Goal: Task Accomplishment & Management: Manage account settings

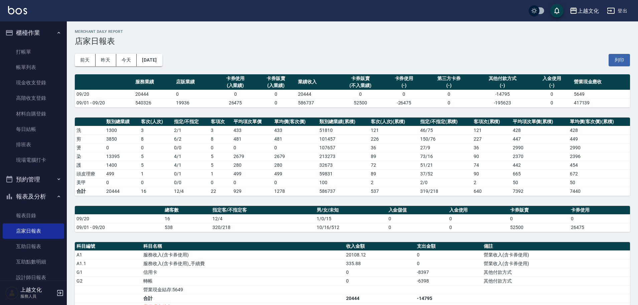
scroll to position [65, 0]
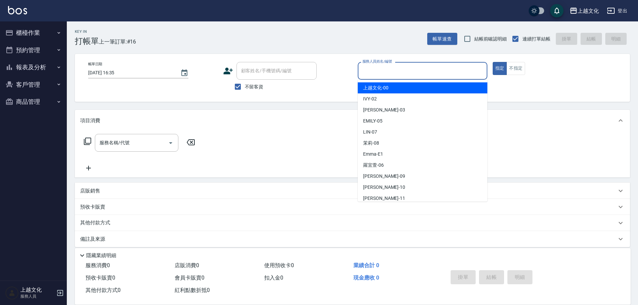
drag, startPoint x: 410, startPoint y: 73, endPoint x: 405, endPoint y: 81, distance: 10.2
click at [410, 73] on input "服務人員姓名/編號" at bounding box center [423, 71] width 124 height 12
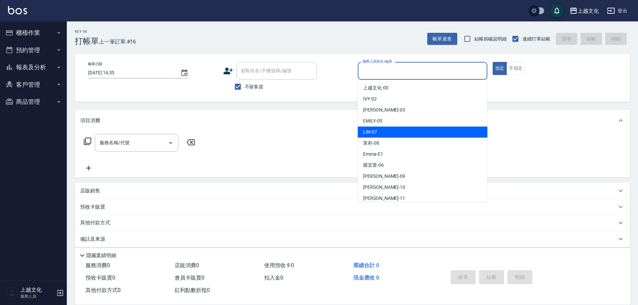
click at [400, 131] on div "LIN -07" at bounding box center [423, 131] width 130 height 11
type input "LIN-07"
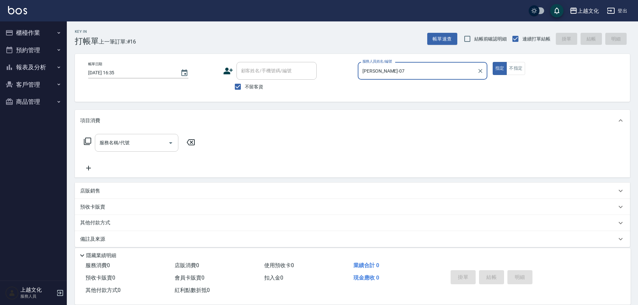
click at [135, 145] on input "服務名稱/代號" at bounding box center [132, 143] width 68 height 12
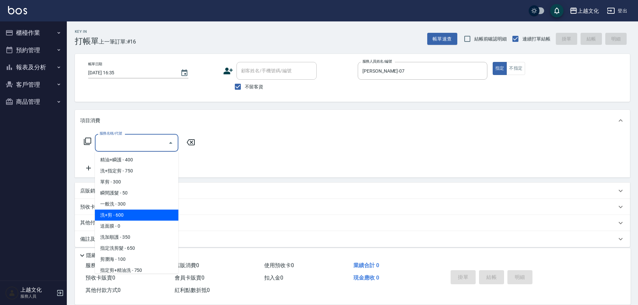
click at [138, 217] on span "洗+剪 - 600" at bounding box center [137, 214] width 84 height 11
type input "洗+剪(108)"
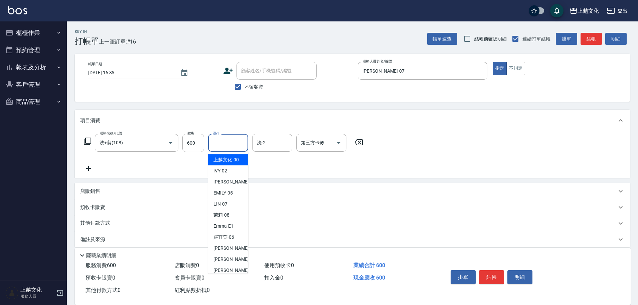
click at [228, 142] on input "洗-1" at bounding box center [228, 143] width 34 height 12
drag, startPoint x: 233, startPoint y: 263, endPoint x: 233, endPoint y: 272, distance: 8.4
click at [233, 272] on ul "上越文化 -00 IVY -02 kelly -03 EMILY -05 LIN -07 茉莉 -08 Emma -E1 羅宜萱 -06 jason -09 …" at bounding box center [228, 212] width 40 height 122
click at [233, 271] on span "Martin -11" at bounding box center [235, 269] width 42 height 7
type input "Martin-11"
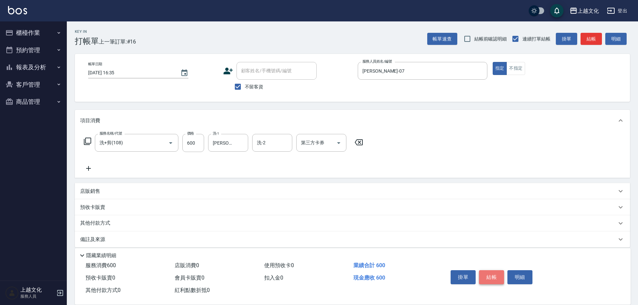
click at [492, 276] on button "結帳" at bounding box center [491, 277] width 25 height 14
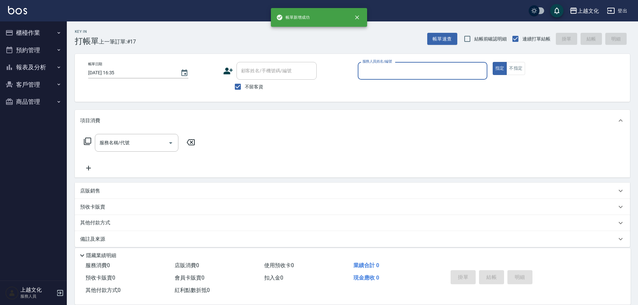
click at [398, 79] on div "服務人員姓名/編號" at bounding box center [423, 71] width 130 height 18
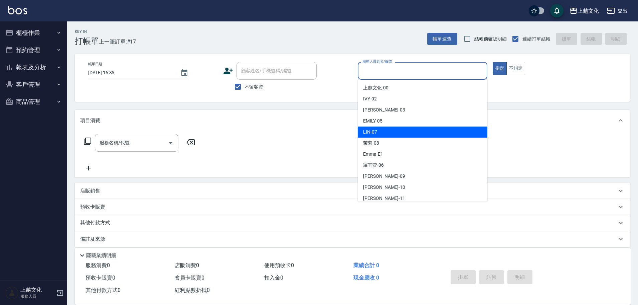
click at [386, 135] on div "LIN -07" at bounding box center [423, 131] width 130 height 11
click at [386, 135] on div "服務名稱/代號 服務名稱/代號" at bounding box center [353, 154] width 556 height 46
type input "LIN-07"
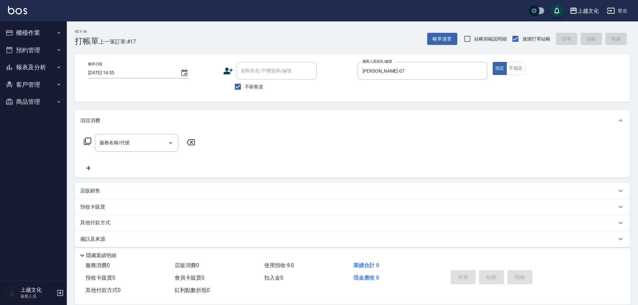
click at [89, 141] on icon at bounding box center [88, 141] width 8 height 8
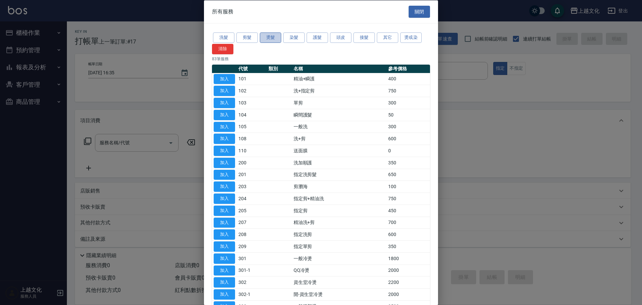
click at [269, 38] on button "燙髮" at bounding box center [270, 37] width 21 height 10
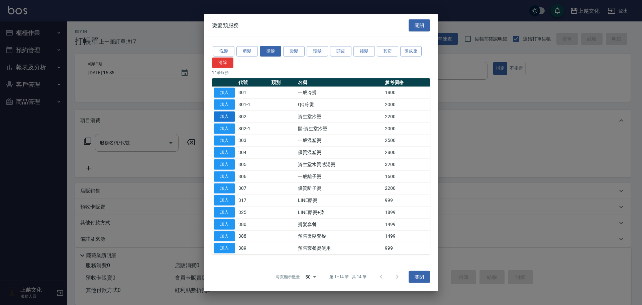
click at [218, 118] on button "加入" at bounding box center [224, 116] width 21 height 10
type input "資生堂冷燙(302)"
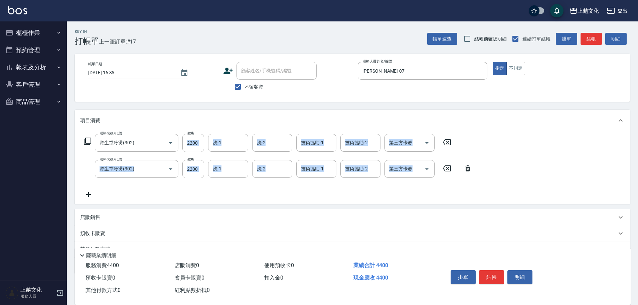
click at [468, 169] on icon at bounding box center [468, 168] width 17 height 8
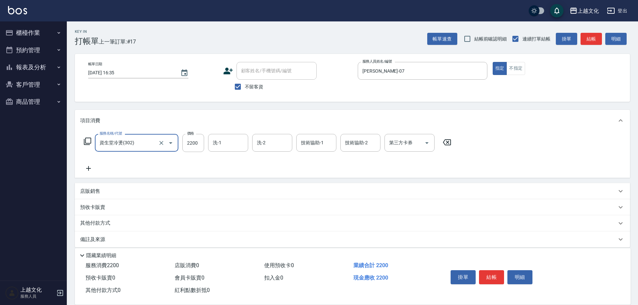
scroll to position [7, 0]
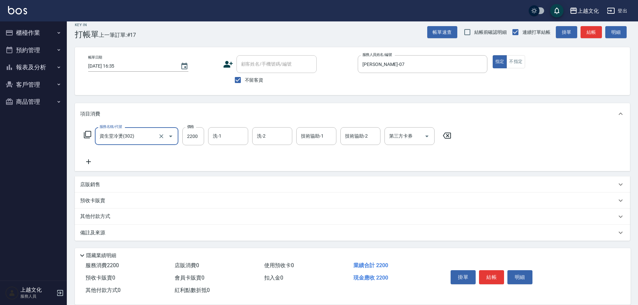
click at [95, 214] on p "其他付款方式" at bounding box center [96, 216] width 33 height 7
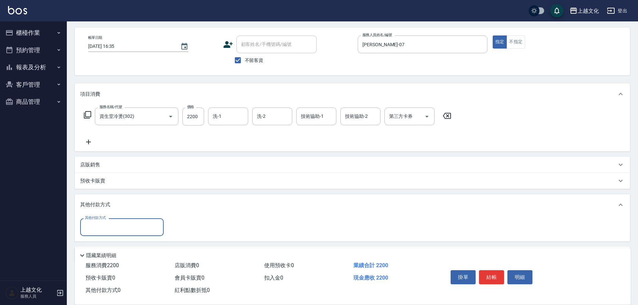
scroll to position [48, 0]
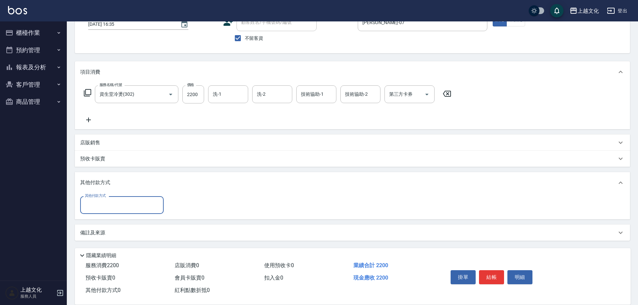
click at [98, 211] on input "其他付款方式" at bounding box center [122, 205] width 78 height 12
click at [94, 231] on span "轉帳" at bounding box center [122, 232] width 84 height 11
type input "轉帳"
click at [174, 206] on input "0" at bounding box center [193, 205] width 50 height 18
click at [172, 206] on input "0" at bounding box center [193, 205] width 50 height 18
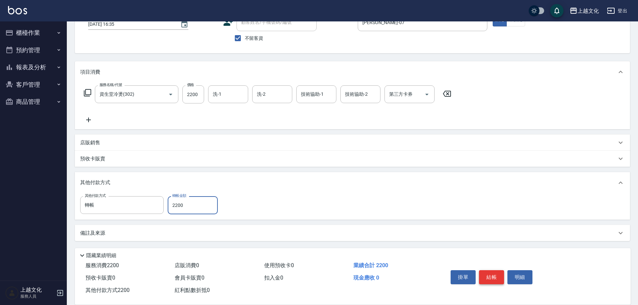
type input "2200"
click at [485, 270] on button "結帳" at bounding box center [491, 277] width 25 height 14
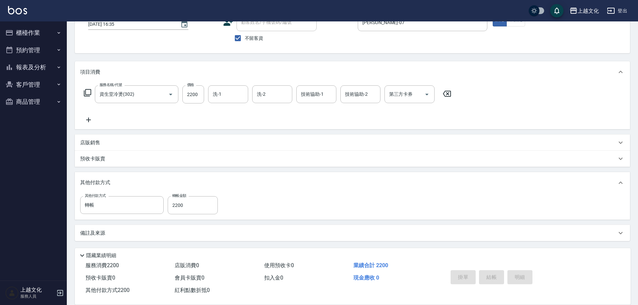
type input "2025/09/20 16:36"
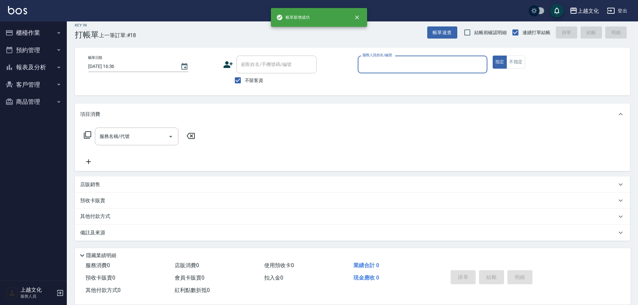
scroll to position [6, 0]
drag, startPoint x: 403, startPoint y: 64, endPoint x: 404, endPoint y: 69, distance: 4.7
click at [403, 65] on input "服務人員姓名/編號" at bounding box center [423, 65] width 124 height 12
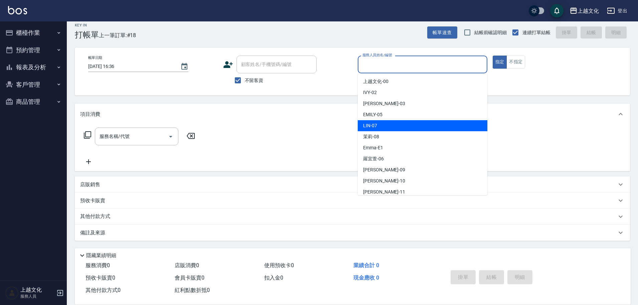
click at [400, 126] on div "LIN -07" at bounding box center [423, 125] width 130 height 11
click at [400, 126] on div "服務名稱/代號 服務名稱/代號" at bounding box center [353, 148] width 556 height 46
type input "LIN-07"
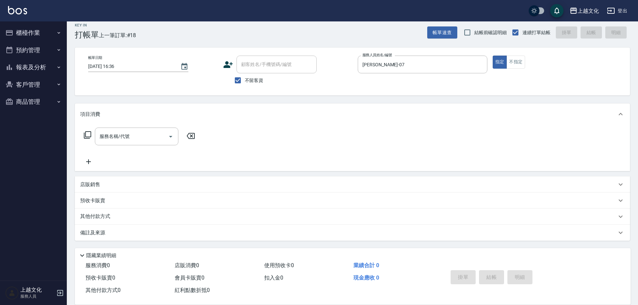
click at [87, 132] on icon at bounding box center [88, 135] width 8 height 8
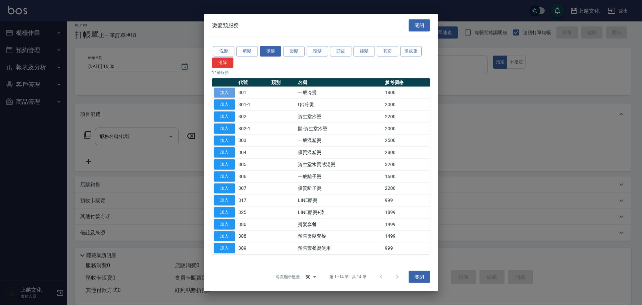
click at [218, 96] on button "加入" at bounding box center [224, 92] width 21 height 10
type input "一般冷燙(301)"
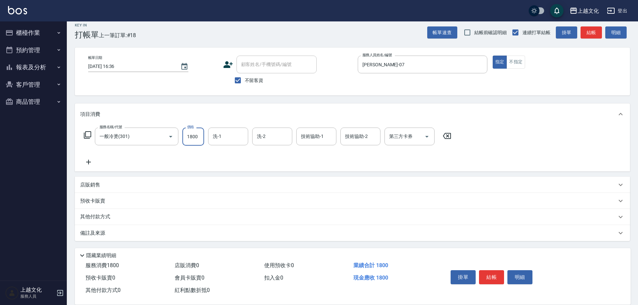
click at [195, 136] on input "1800" at bounding box center [194, 136] width 22 height 18
click at [196, 136] on input "1800" at bounding box center [194, 136] width 22 height 18
click at [195, 141] on input "1800" at bounding box center [194, 136] width 22 height 18
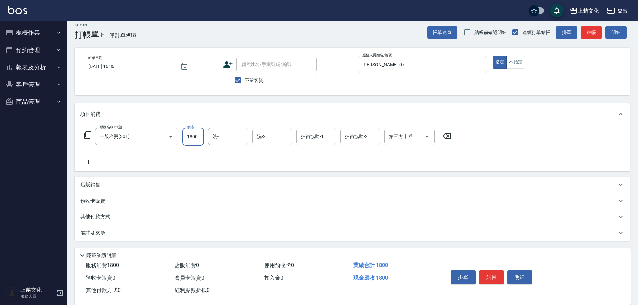
click at [196, 140] on input "1800" at bounding box center [194, 136] width 22 height 18
click at [202, 139] on input "1990" at bounding box center [194, 136] width 22 height 18
type input "1999"
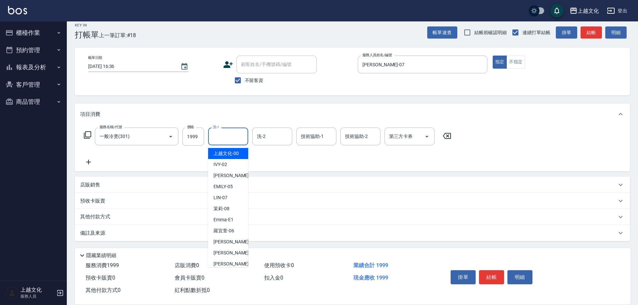
drag, startPoint x: 222, startPoint y: 137, endPoint x: 224, endPoint y: 148, distance: 11.8
click at [223, 137] on input "洗-1" at bounding box center [228, 136] width 34 height 12
click at [225, 152] on span "上越文化 -00" at bounding box center [226, 153] width 25 height 7
type input "上越文化-00"
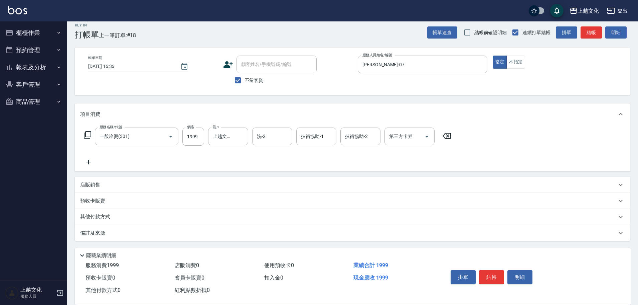
drag, startPoint x: 90, startPoint y: 184, endPoint x: 95, endPoint y: 188, distance: 6.1
click at [91, 183] on p "店販銷售" at bounding box center [90, 184] width 20 height 7
click at [96, 184] on p "店販銷售" at bounding box center [90, 184] width 20 height 7
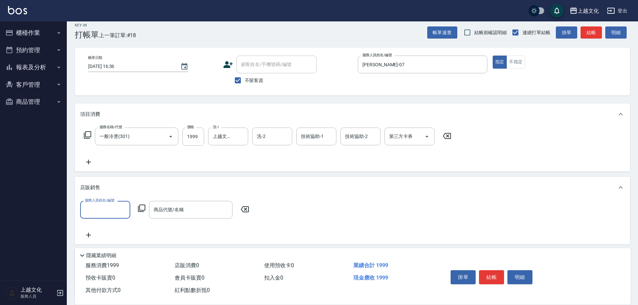
click at [112, 206] on input "服務人員姓名/編號" at bounding box center [105, 210] width 44 height 12
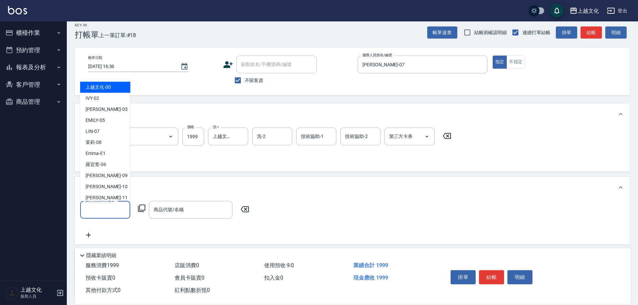
click at [101, 211] on input "服務人員姓名/編號" at bounding box center [105, 210] width 44 height 12
click at [104, 134] on div "LIN -07" at bounding box center [105, 131] width 50 height 11
type input "LIN-07"
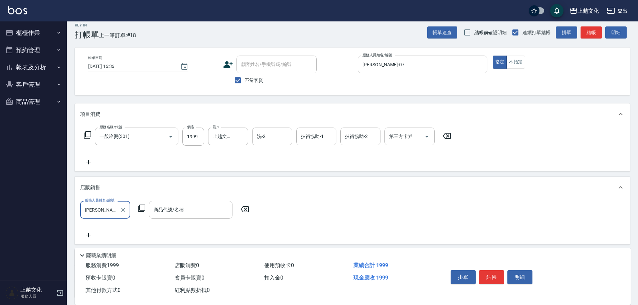
click at [163, 214] on input "商品代號/名稱" at bounding box center [191, 210] width 78 height 12
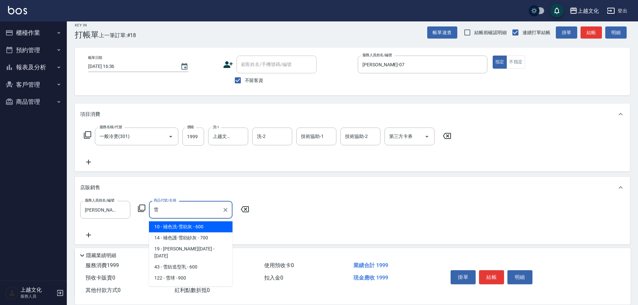
click at [198, 261] on span "43 - 雪紡造型乳 - 600" at bounding box center [191, 266] width 84 height 11
type input "雪紡造型乳"
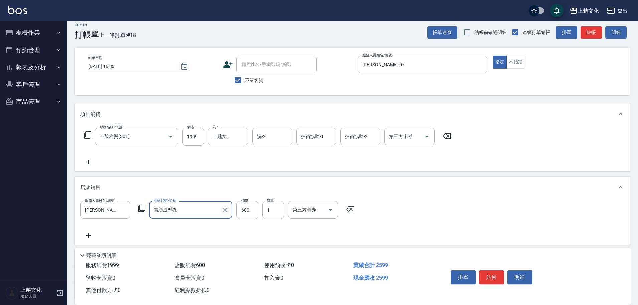
click at [227, 207] on icon "Clear" at bounding box center [225, 209] width 7 height 7
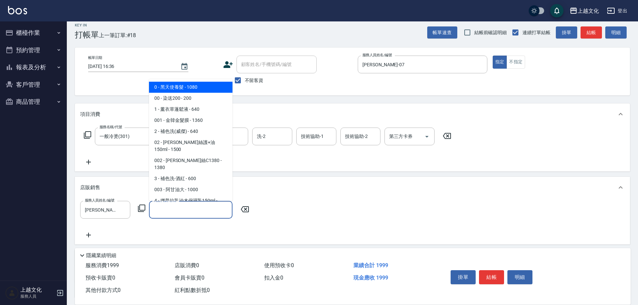
click at [195, 212] on input "商品代號/名稱" at bounding box center [191, 210] width 78 height 12
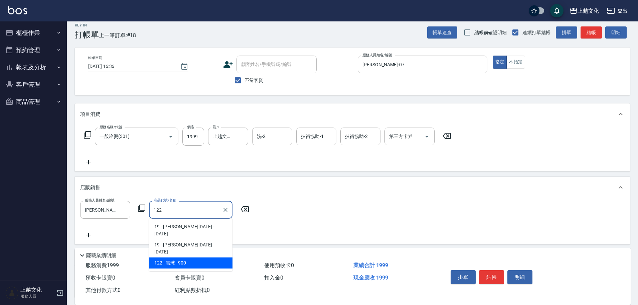
type input "雪球"
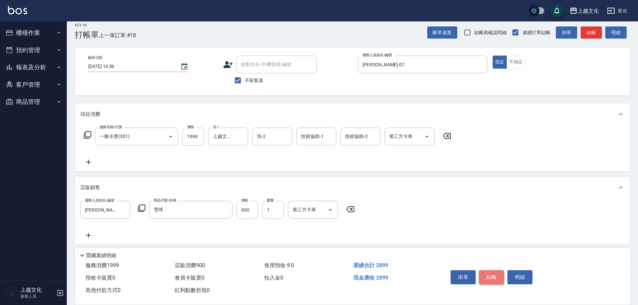
click at [489, 270] on button "結帳" at bounding box center [491, 277] width 25 height 14
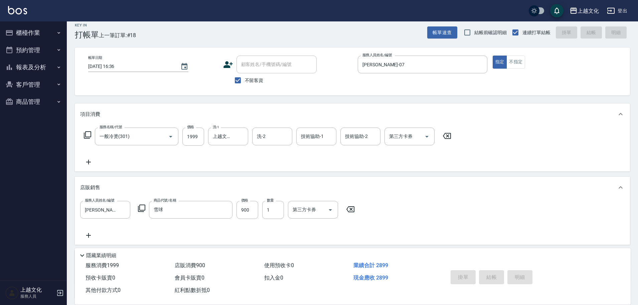
type input "2025/09/20 16:37"
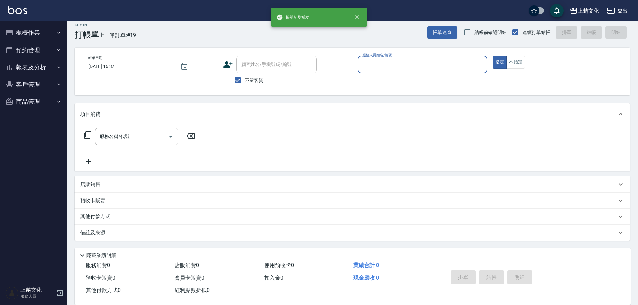
click at [29, 66] on button "報表及分析" at bounding box center [34, 67] width 62 height 17
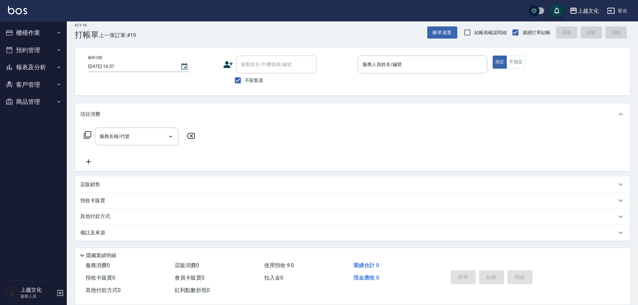
click at [29, 67] on button "報表及分析" at bounding box center [34, 67] width 62 height 17
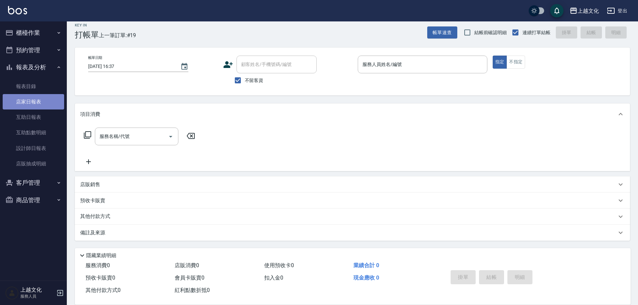
click at [32, 107] on link "店家日報表" at bounding box center [34, 101] width 62 height 15
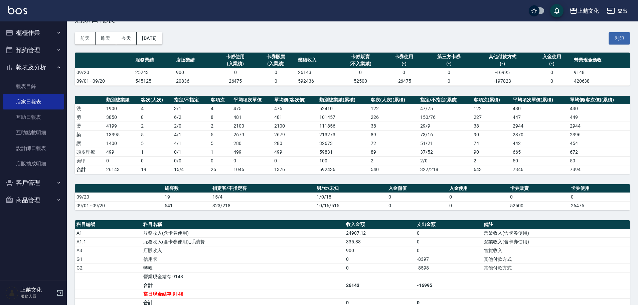
scroll to position [33, 0]
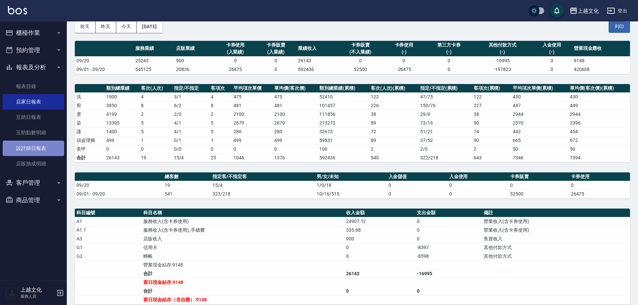
click at [23, 149] on link "設計師日報表" at bounding box center [34, 147] width 62 height 15
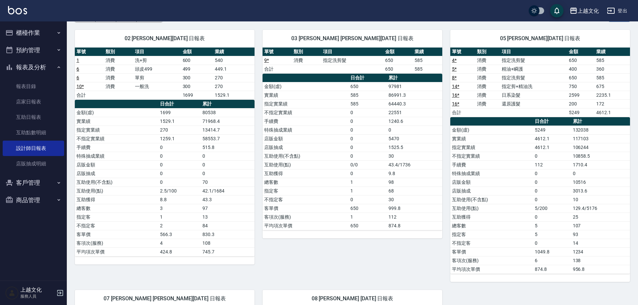
scroll to position [167, 0]
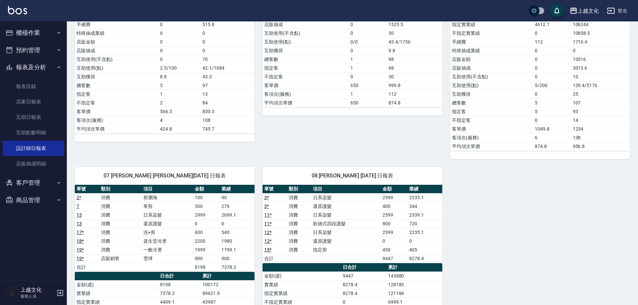
click at [32, 30] on button "櫃檯作業" at bounding box center [34, 32] width 62 height 17
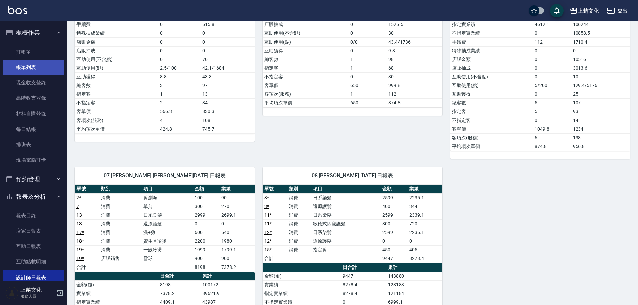
click at [35, 66] on link "帳單列表" at bounding box center [34, 67] width 62 height 15
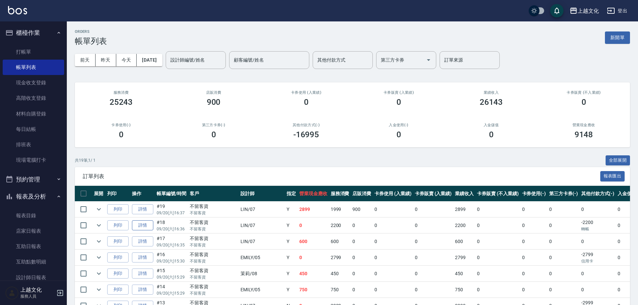
click at [147, 227] on link "詳情" at bounding box center [142, 225] width 21 height 10
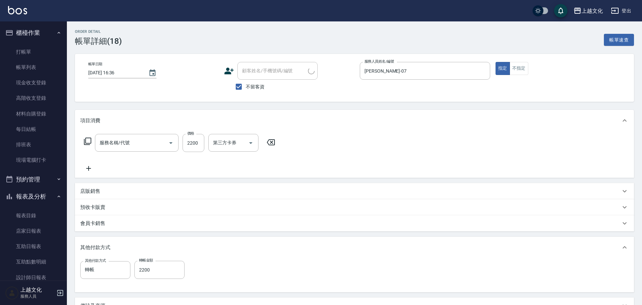
type input "2025/09/20 16:36"
checkbox input "true"
type input "LIN-07"
type input "資生堂冷燙(302)"
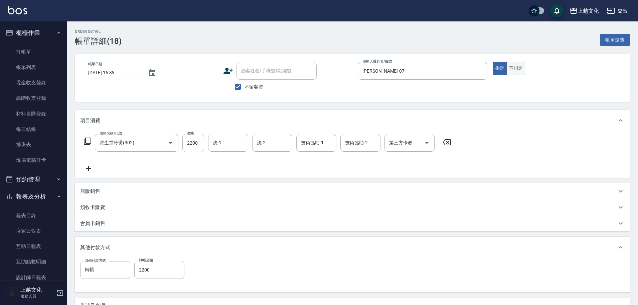
click at [515, 67] on button "不指定" at bounding box center [516, 68] width 19 height 13
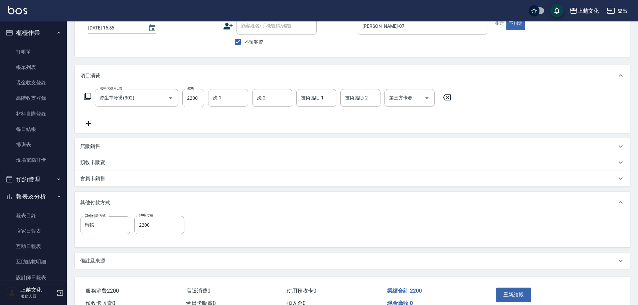
scroll to position [81, 0]
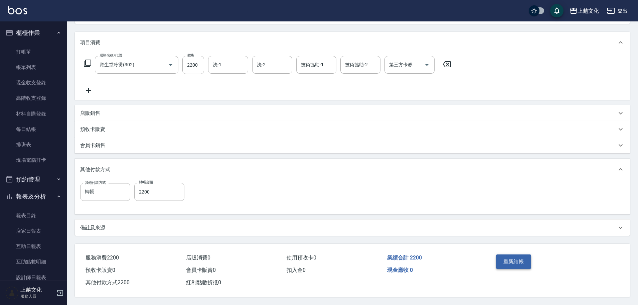
click at [513, 263] on button "重新結帳" at bounding box center [513, 261] width 35 height 14
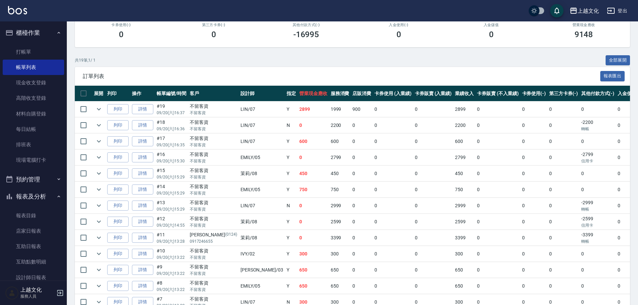
scroll to position [100, 0]
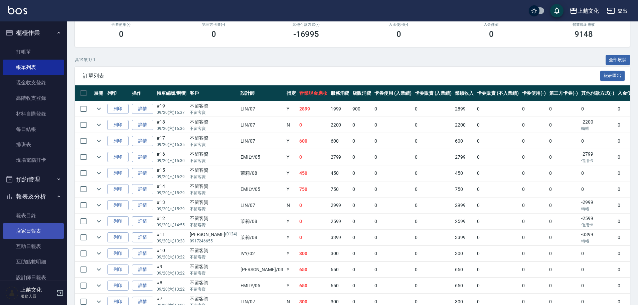
click at [29, 233] on link "店家日報表" at bounding box center [34, 230] width 62 height 15
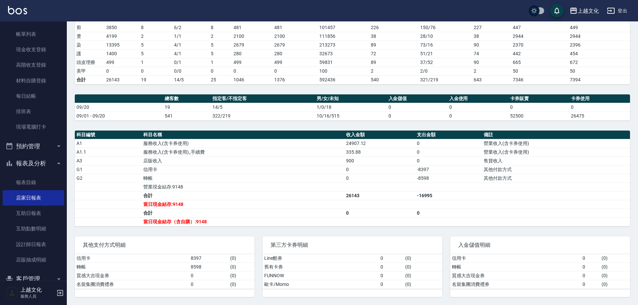
scroll to position [65, 0]
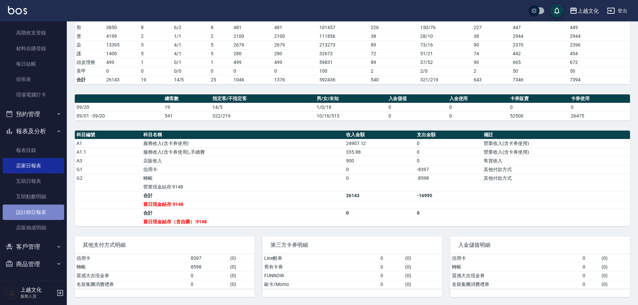
click at [37, 212] on link "設計師日報表" at bounding box center [34, 211] width 62 height 15
